Goal: Find specific page/section: Find specific page/section

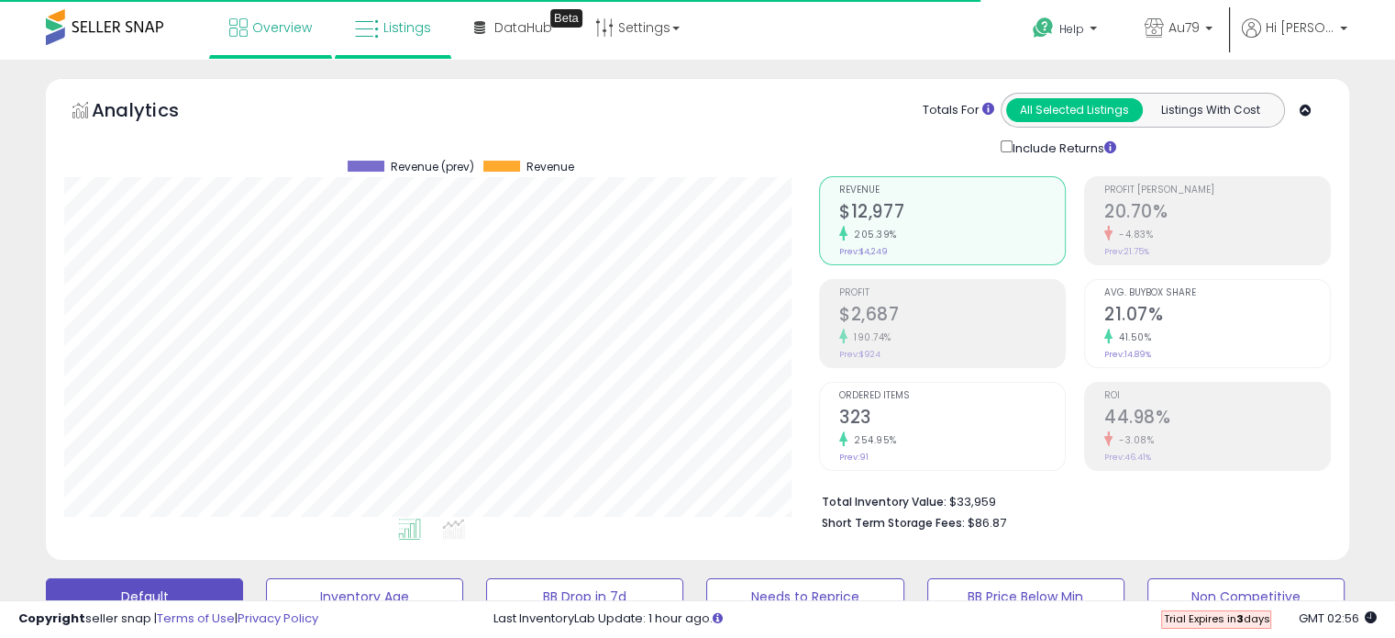
scroll to position [375, 754]
click at [261, 30] on span "Overview" at bounding box center [282, 27] width 60 height 18
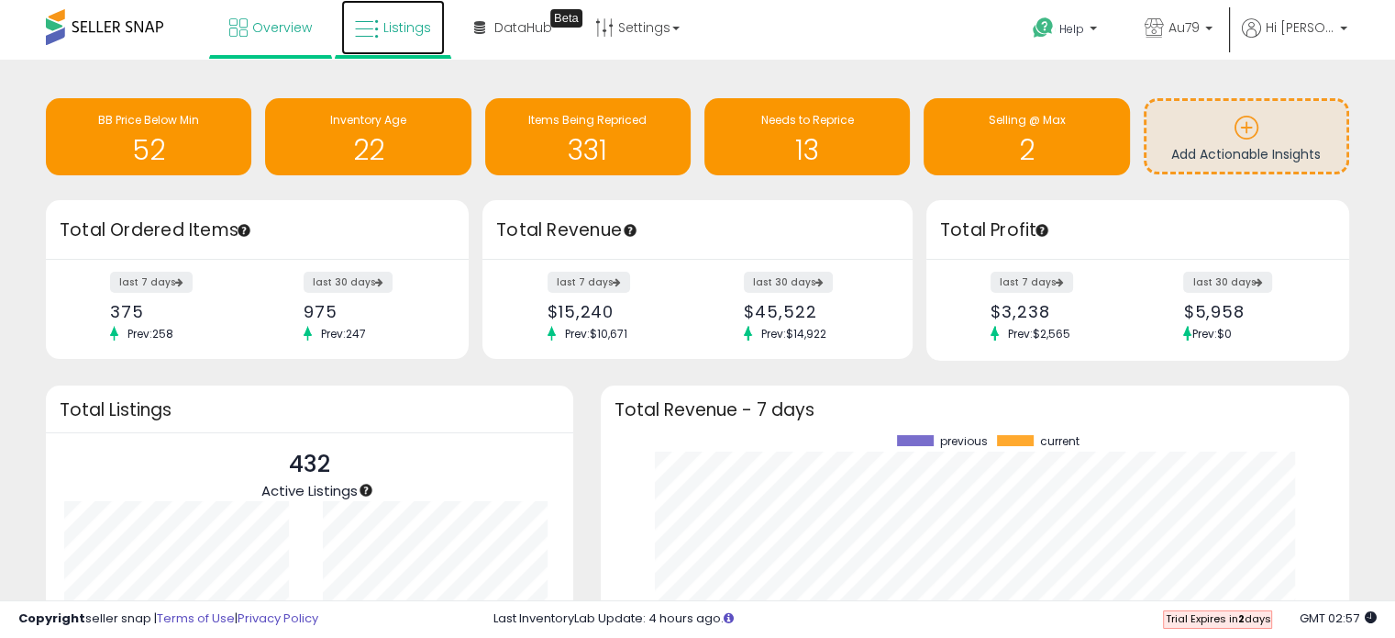
click at [404, 19] on span "Listings" at bounding box center [407, 27] width 48 height 18
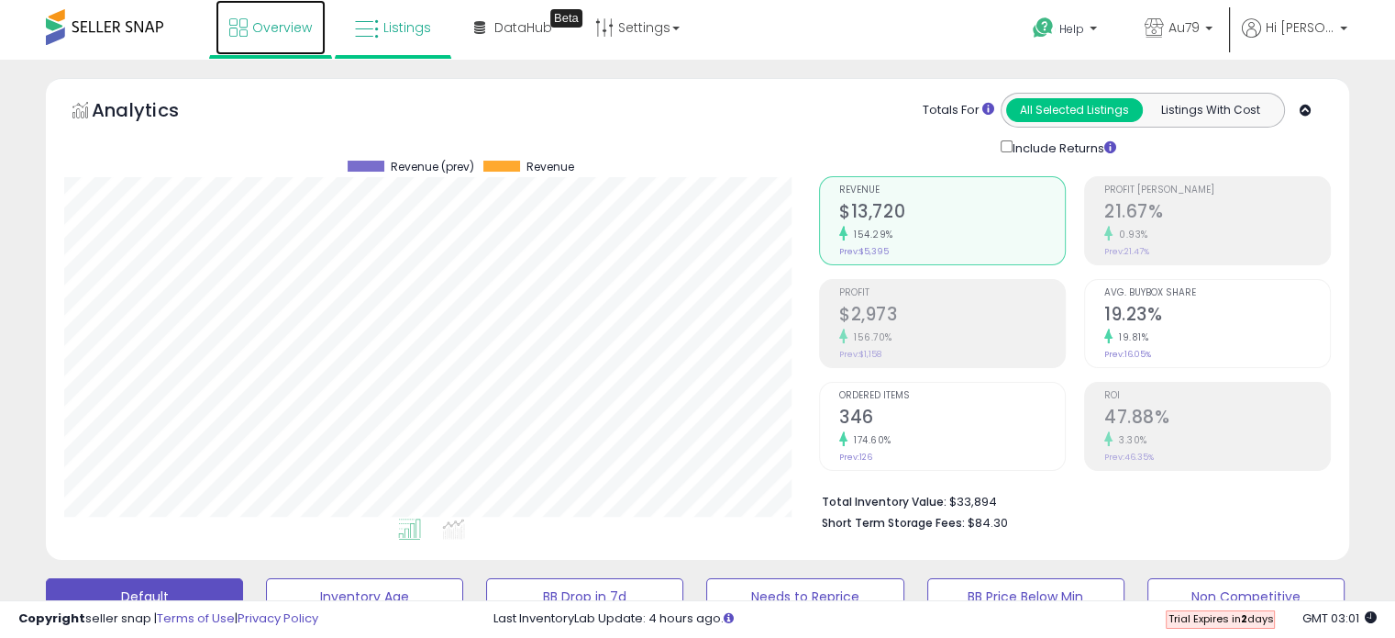
click at [249, 22] on link "Overview" at bounding box center [271, 27] width 110 height 55
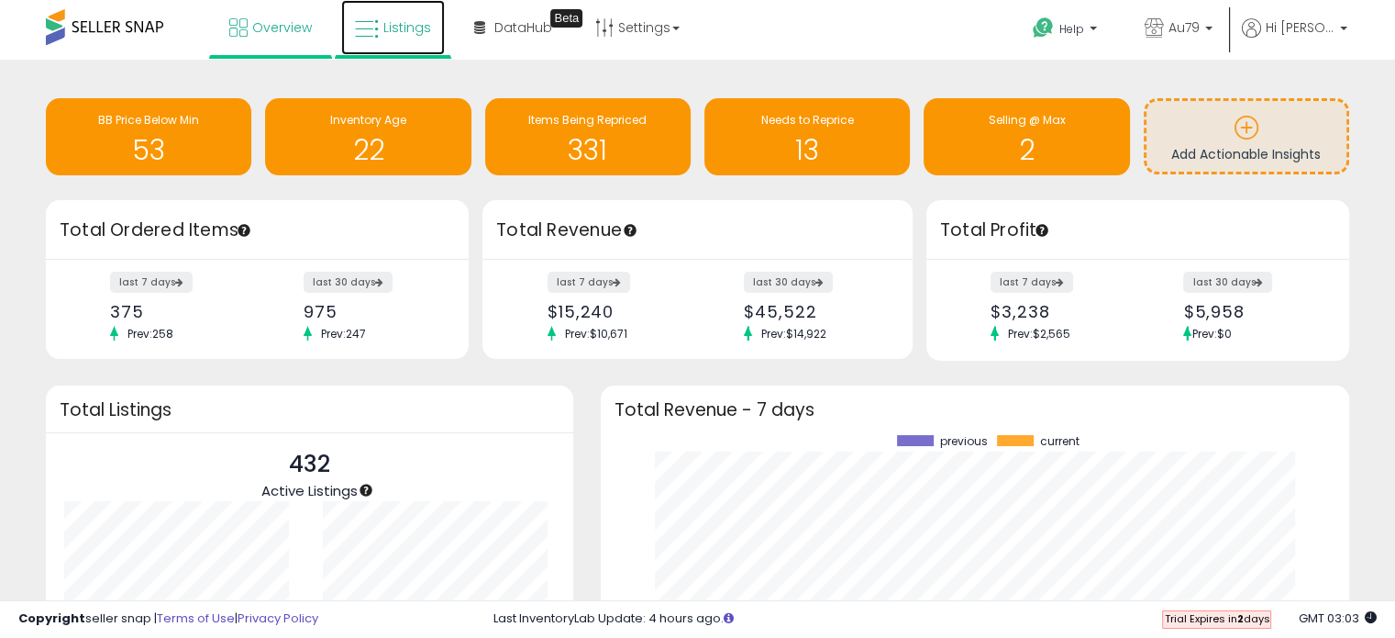
click at [388, 27] on span "Listings" at bounding box center [407, 27] width 48 height 18
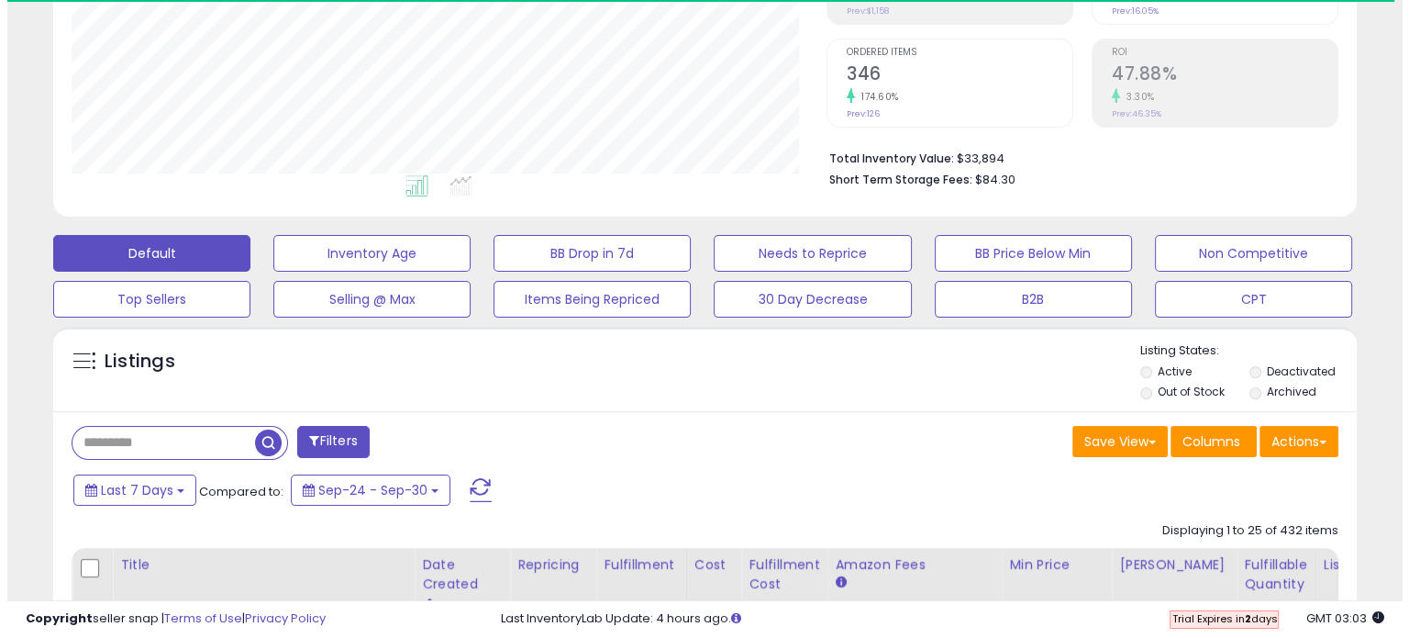
scroll to position [356, 0]
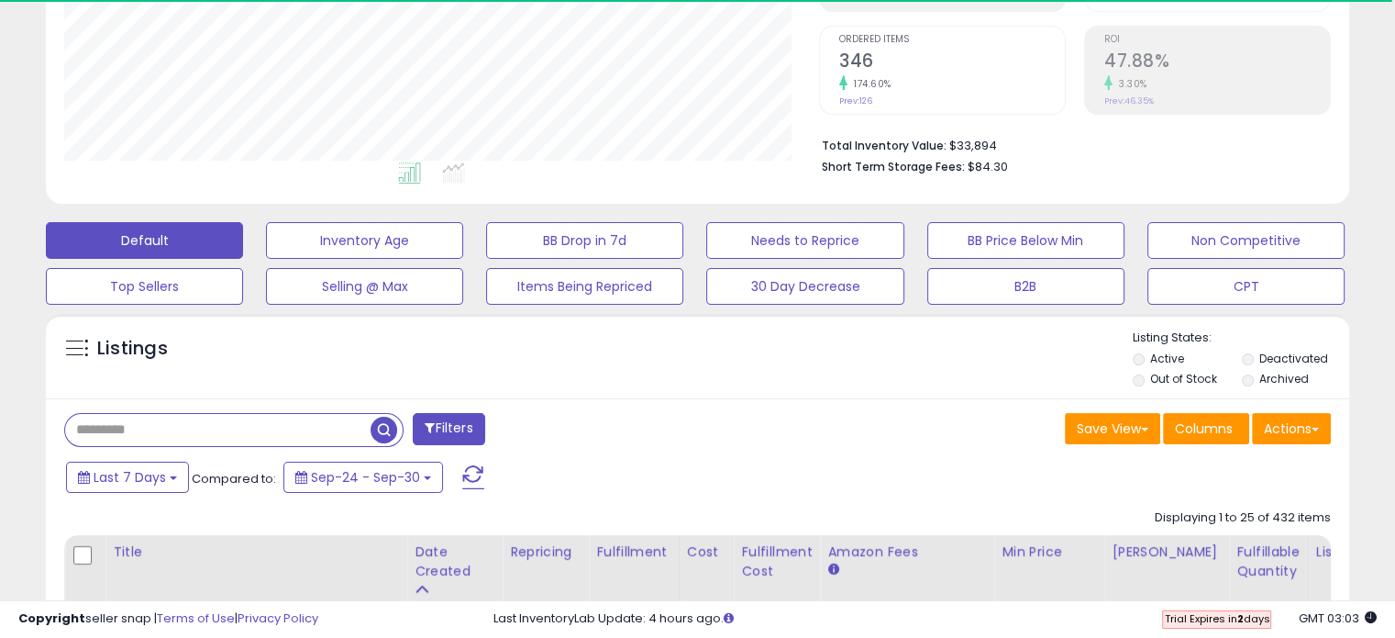
click at [103, 426] on input "text" at bounding box center [217, 430] width 305 height 32
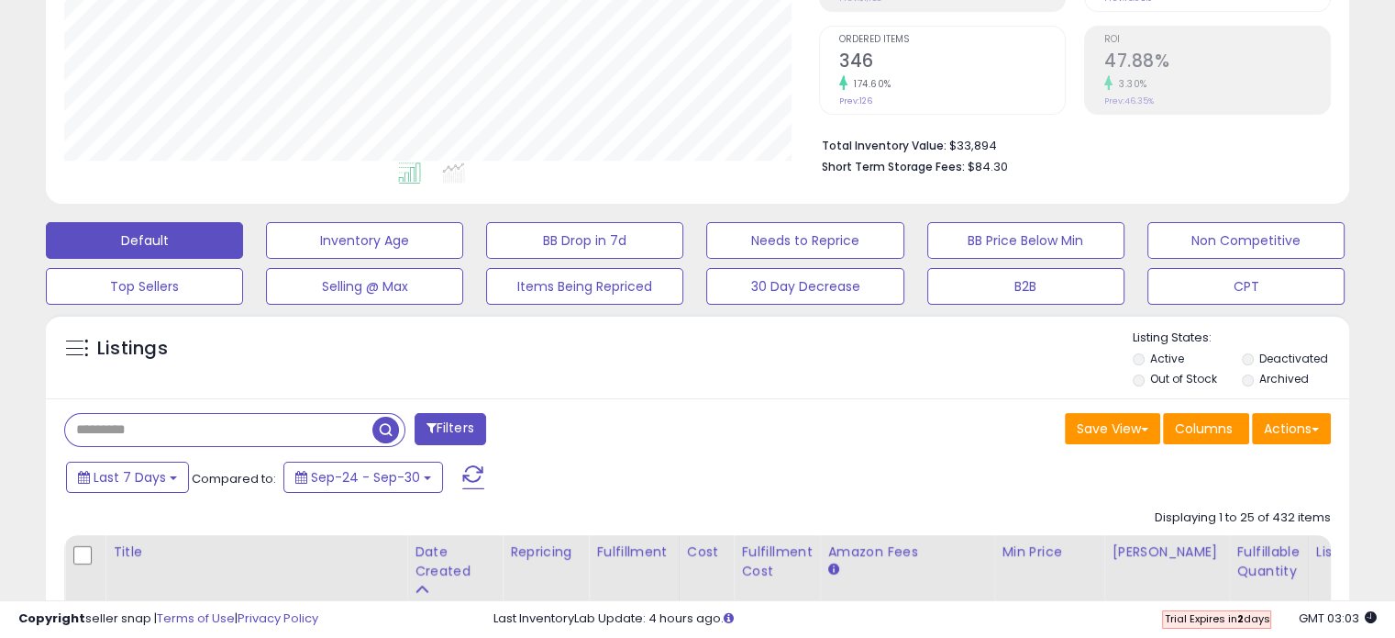
paste input "**********"
type input "**********"
click at [382, 426] on span "button" at bounding box center [385, 429] width 27 height 27
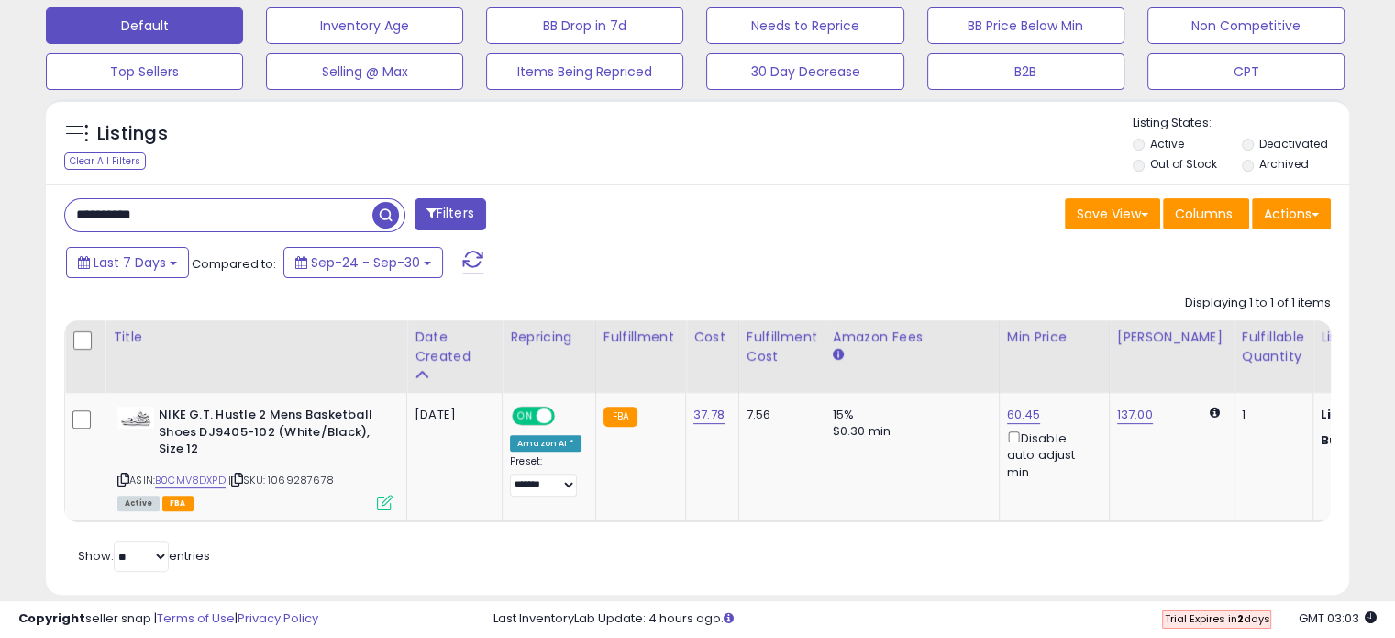
scroll to position [375, 754]
click at [183, 477] on link "B0CMV8DXPD" at bounding box center [190, 480] width 71 height 16
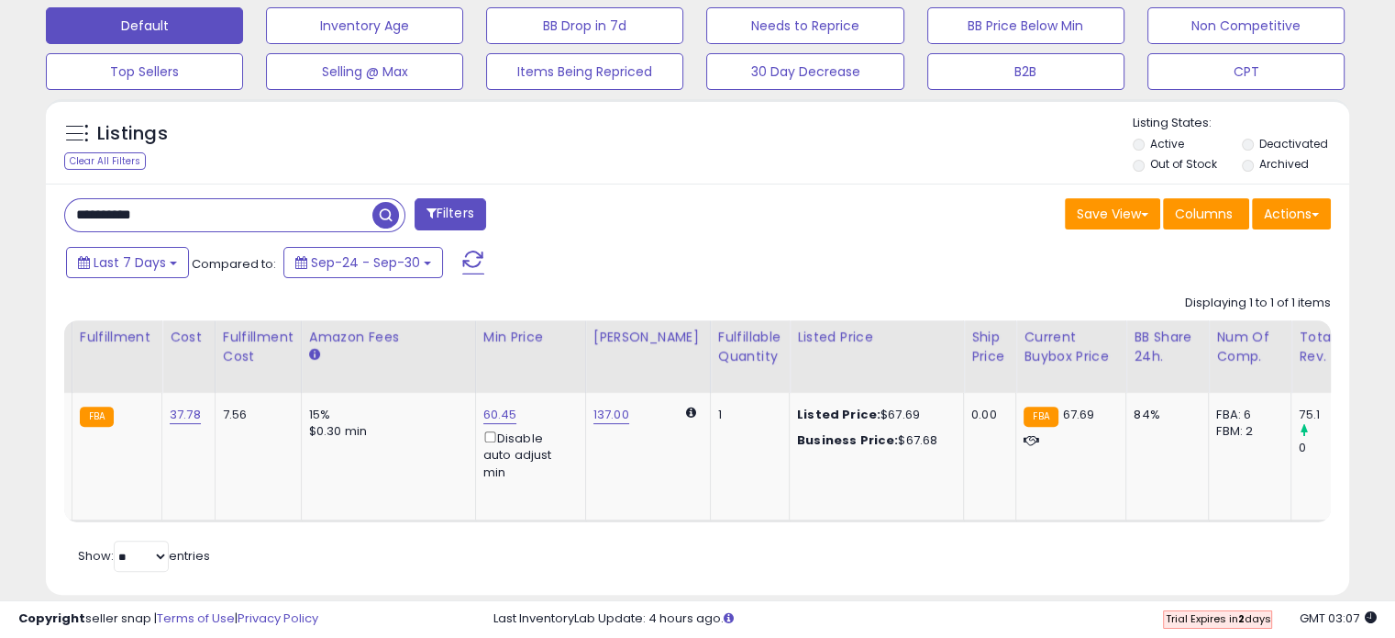
scroll to position [0, 527]
